Goal: Find specific page/section: Find specific page/section

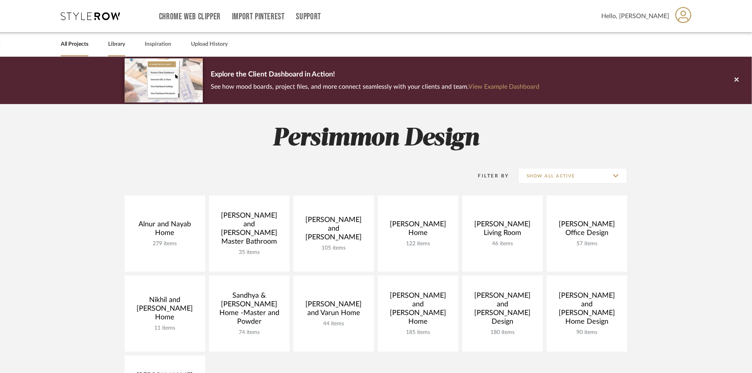
click at [119, 46] on link "Library" at bounding box center [116, 44] width 17 height 11
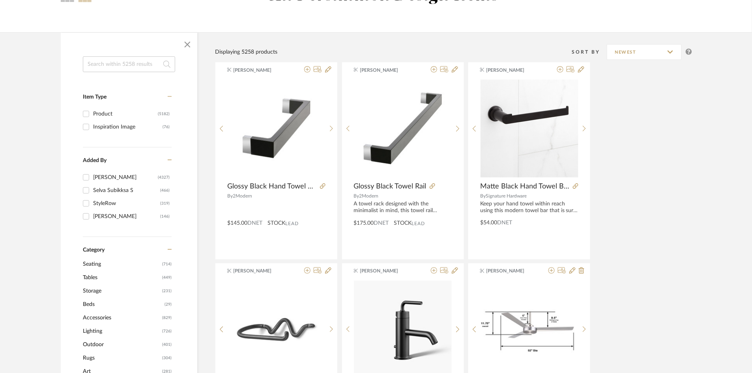
scroll to position [119, 0]
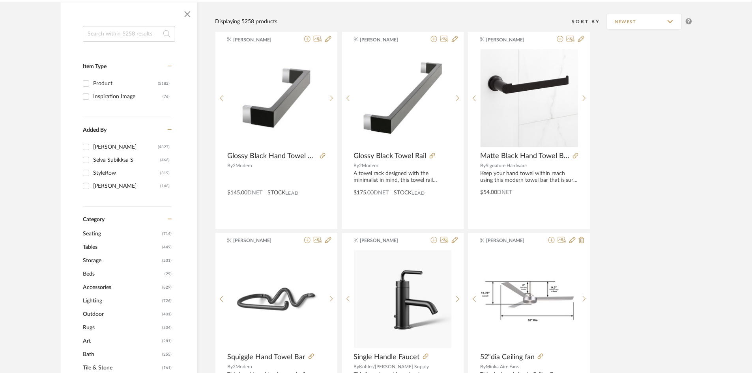
click at [90, 245] on span "Tables" at bounding box center [121, 247] width 77 height 13
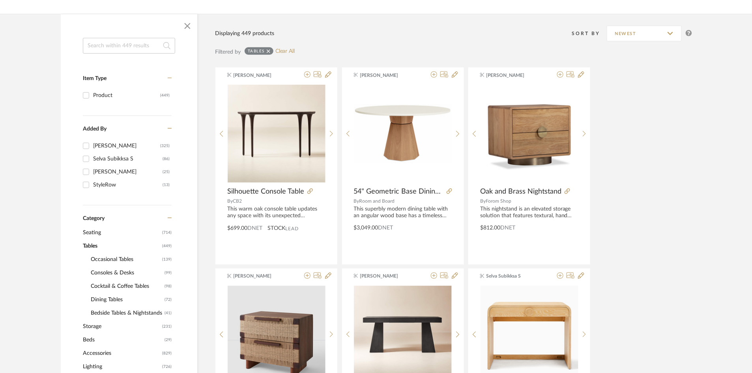
click at [111, 270] on span "Consoles & Desks" at bounding box center [127, 272] width 72 height 13
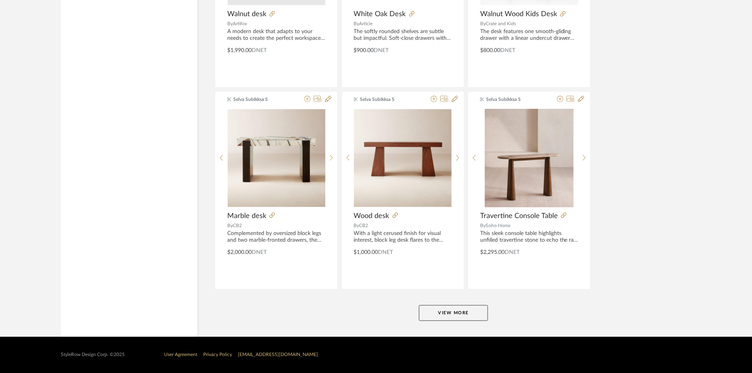
scroll to position [2316, 0]
click at [460, 308] on button "View More" at bounding box center [453, 313] width 69 height 16
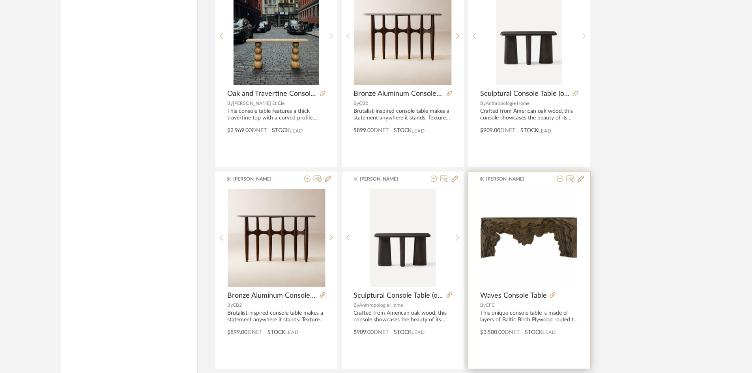
scroll to position [3066, 0]
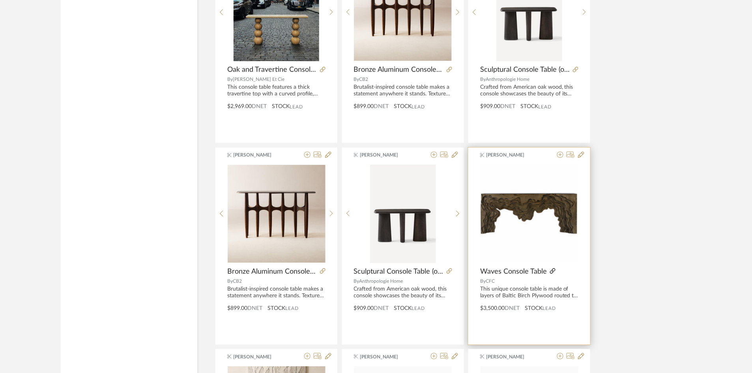
click at [554, 274] on icon at bounding box center [553, 271] width 6 height 6
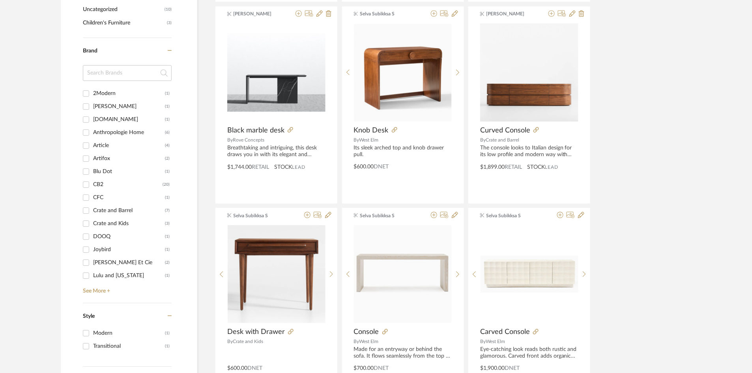
scroll to position [0, 0]
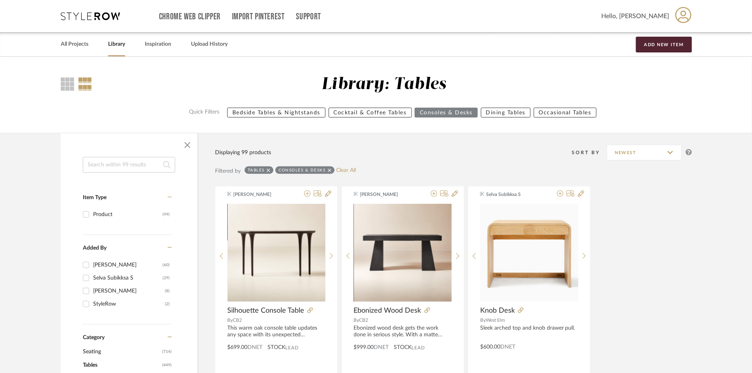
click at [150, 160] on input at bounding box center [129, 165] width 92 height 16
click at [183, 144] on span "button" at bounding box center [187, 145] width 19 height 19
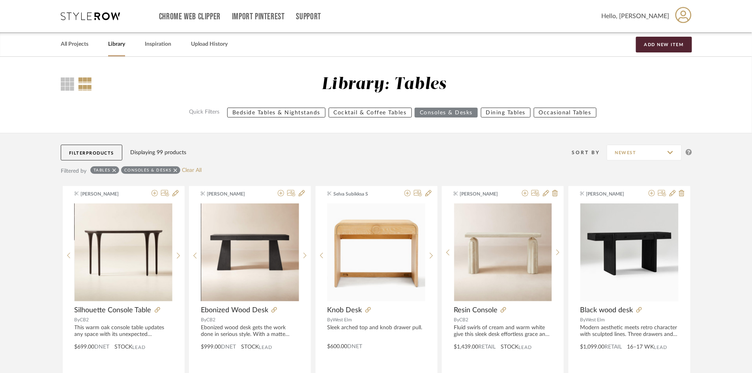
click at [112, 152] on span "Products" at bounding box center [100, 153] width 28 height 4
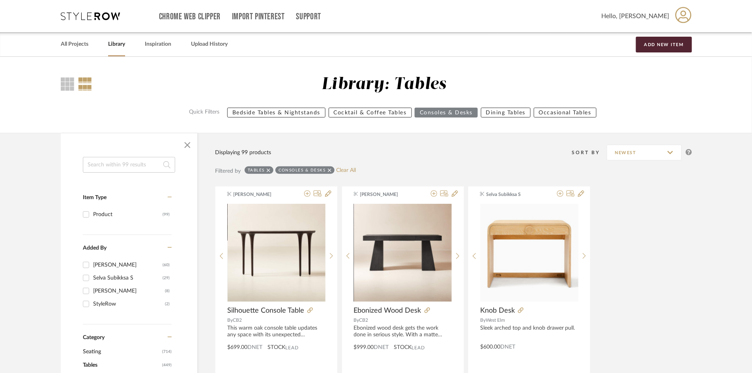
click at [113, 167] on input at bounding box center [129, 165] width 92 height 16
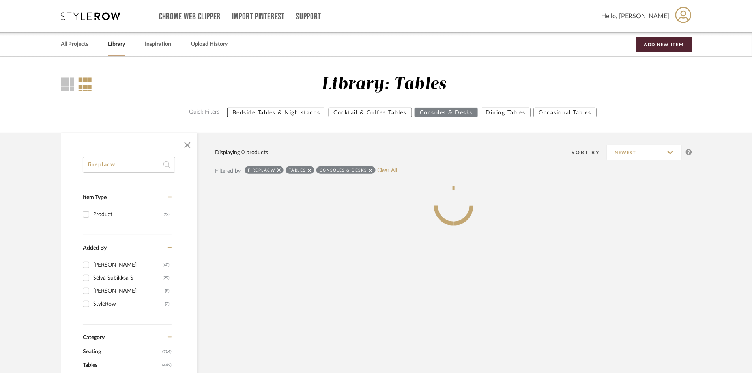
click at [127, 166] on input "fireplacw" at bounding box center [129, 165] width 92 height 16
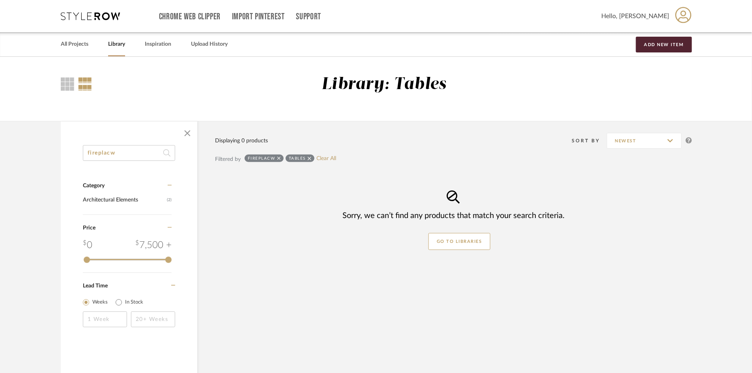
click at [127, 166] on div "fireplacw Category Architectural Elements (2) Price 0 7,500 + 0 7500 Lead Time …" at bounding box center [129, 246] width 137 height 203
click at [129, 159] on input "fireplacw" at bounding box center [129, 153] width 92 height 16
type input "fireplace"
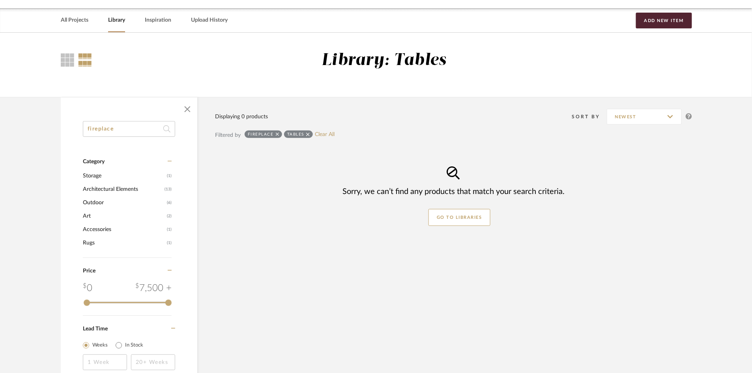
scroll to position [28, 0]
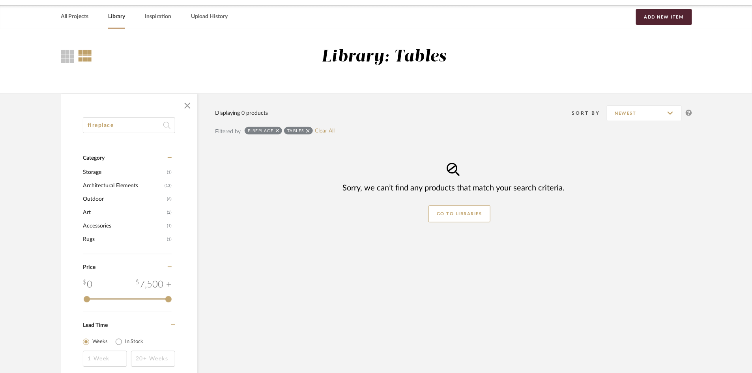
click at [310, 128] on icon at bounding box center [308, 131] width 4 height 6
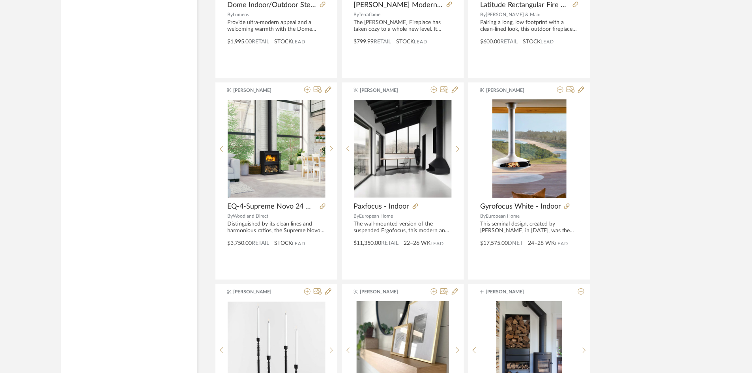
scroll to position [916, 0]
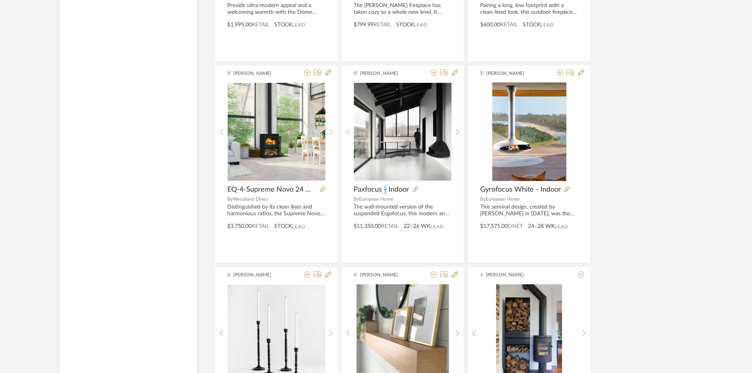
click at [671, 132] on div "[PERSON_NAME] Linear Fireplace By [PERSON_NAME]'s Home This single sided gas fi…" at bounding box center [453, 63] width 477 height 1610
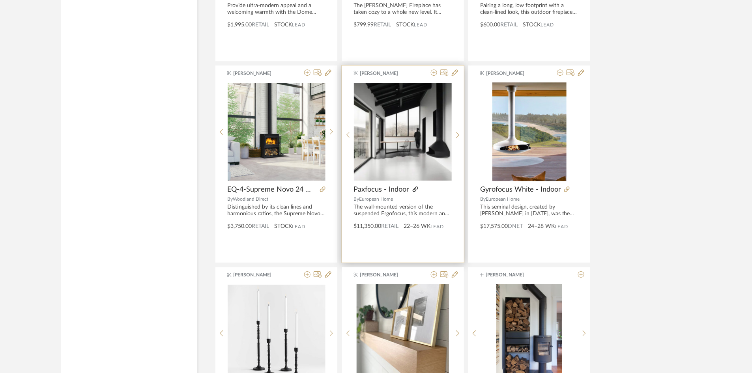
click at [415, 190] on icon at bounding box center [416, 190] width 6 height 6
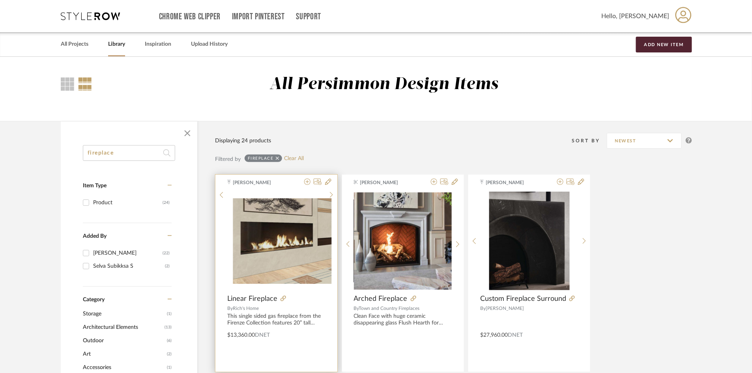
scroll to position [0, 0]
